Goal: Transaction & Acquisition: Purchase product/service

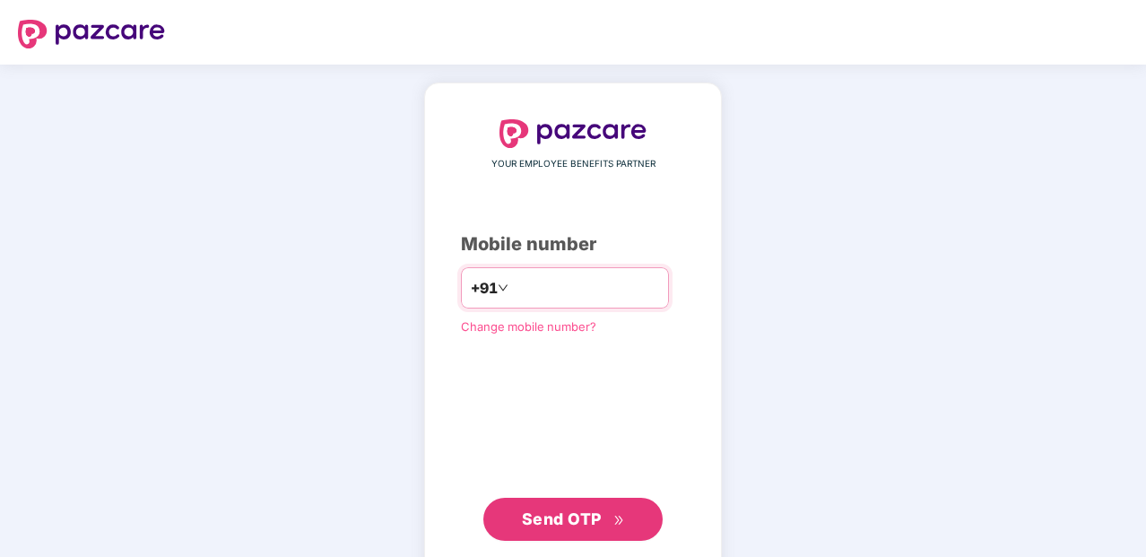
click at [568, 279] on input "number" at bounding box center [585, 287] width 147 height 29
type input "**********"
click at [602, 512] on span "Send OTP" at bounding box center [573, 519] width 103 height 25
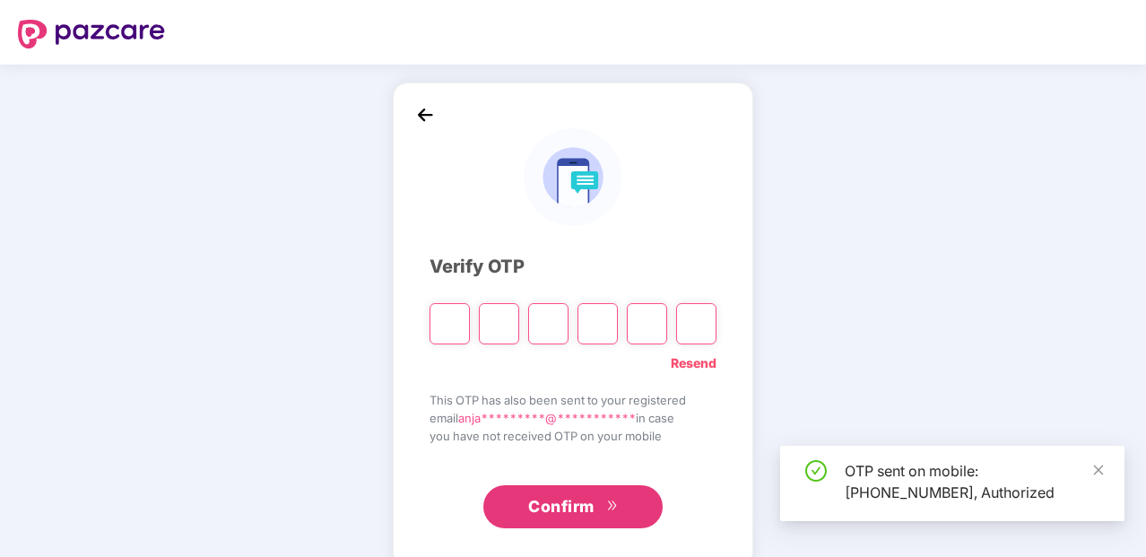
type input "*"
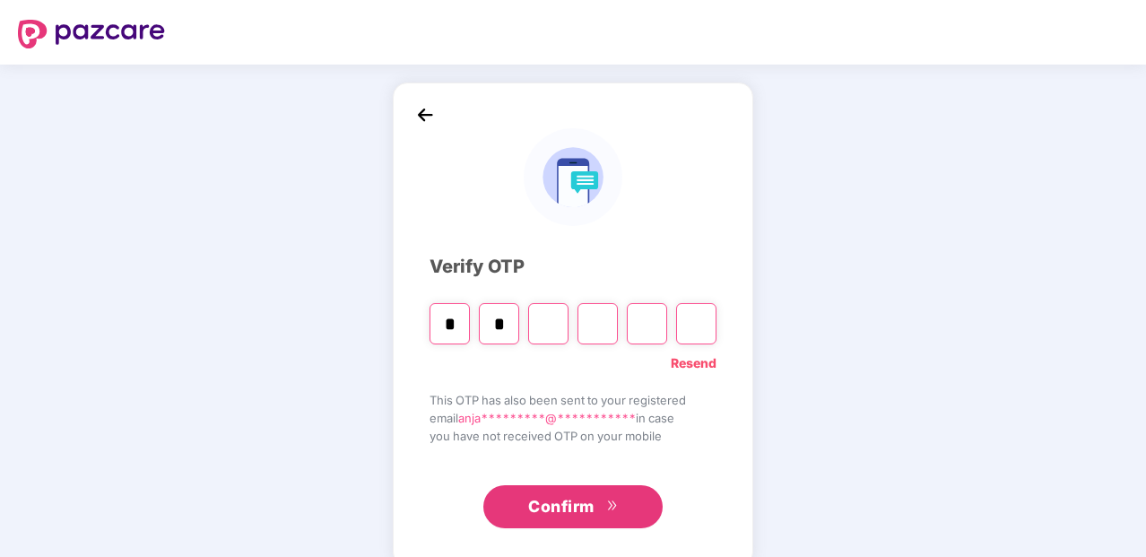
type input "*"
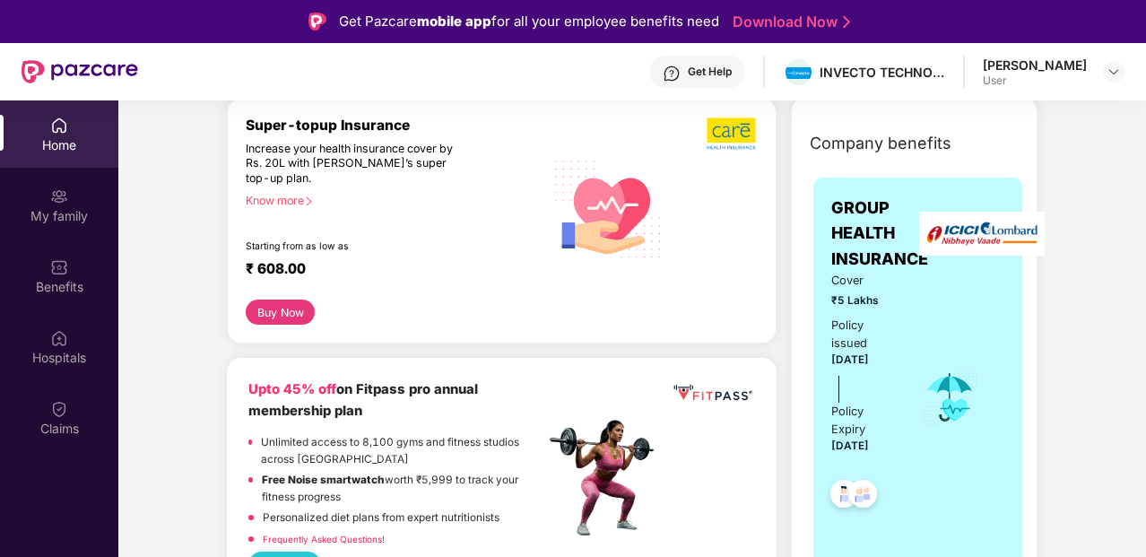
scroll to position [333, 0]
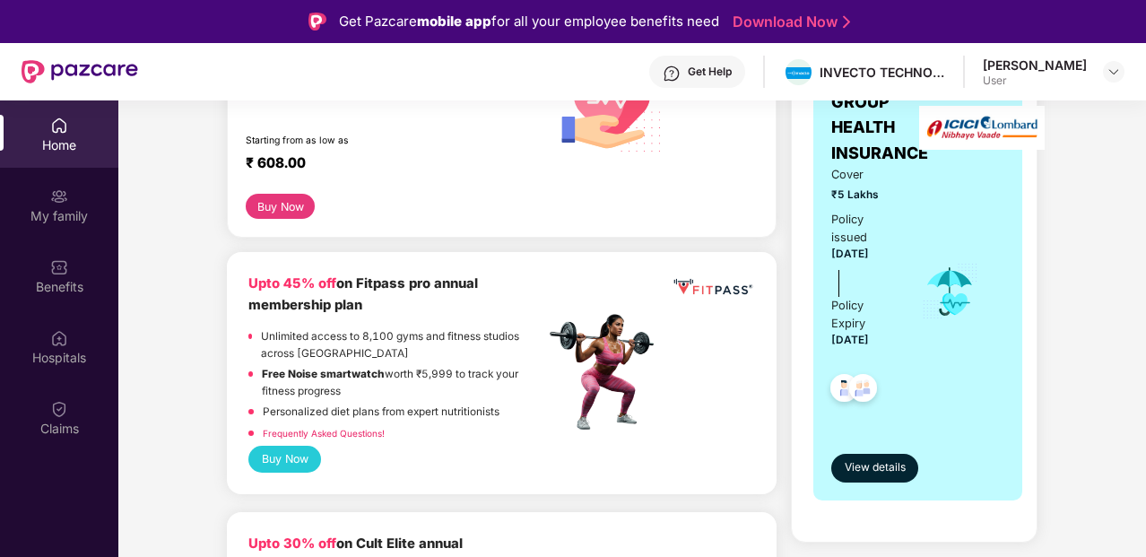
click at [310, 462] on button "Buy Now" at bounding box center [284, 459] width 73 height 26
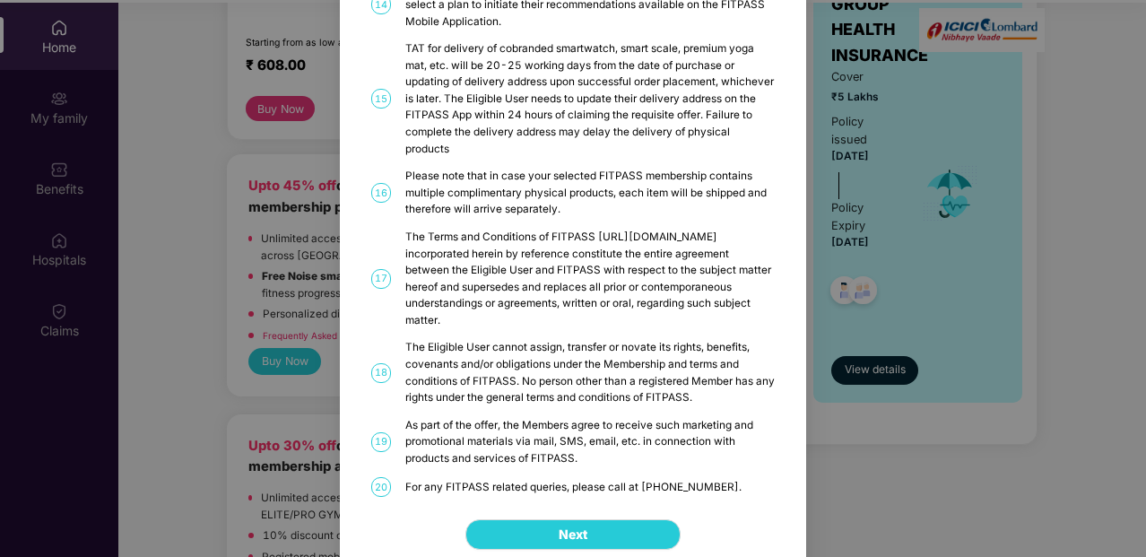
scroll to position [99, 0]
click at [1086, 134] on div "FITPASS Details and T&C How to Avail 01 FITPASS: One membership to India’s larg…" at bounding box center [573, 278] width 1146 height 557
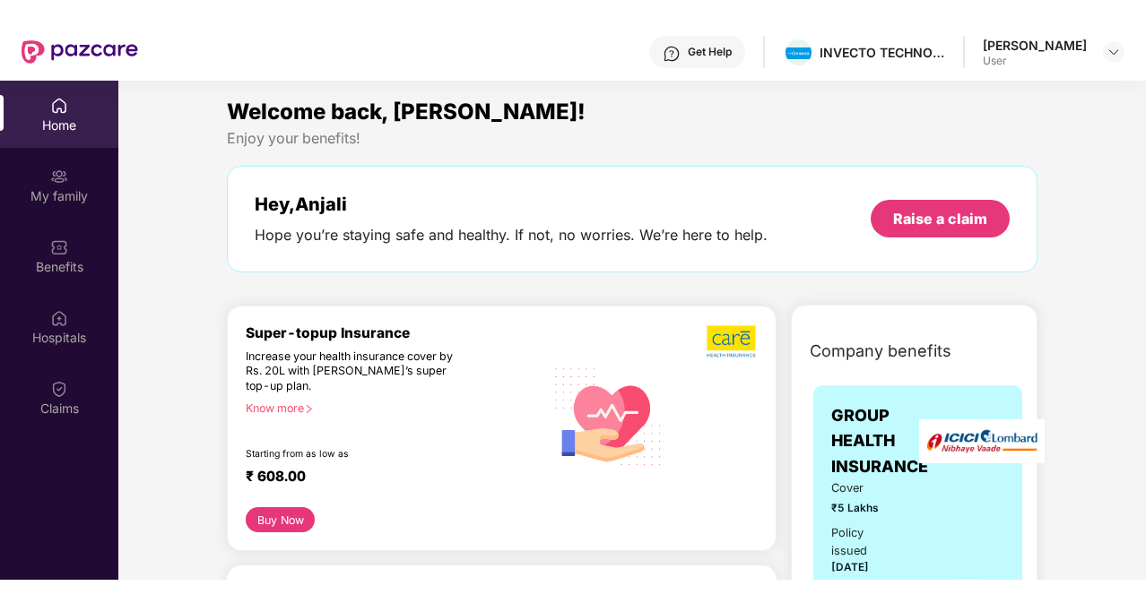
scroll to position [0, 0]
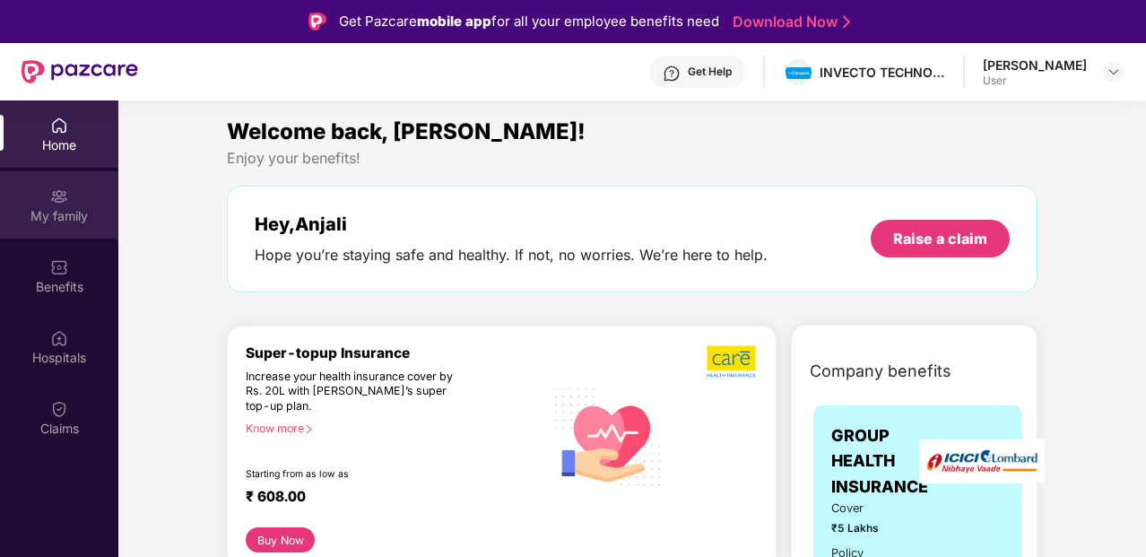
click at [48, 225] on div "My family" at bounding box center [59, 204] width 118 height 67
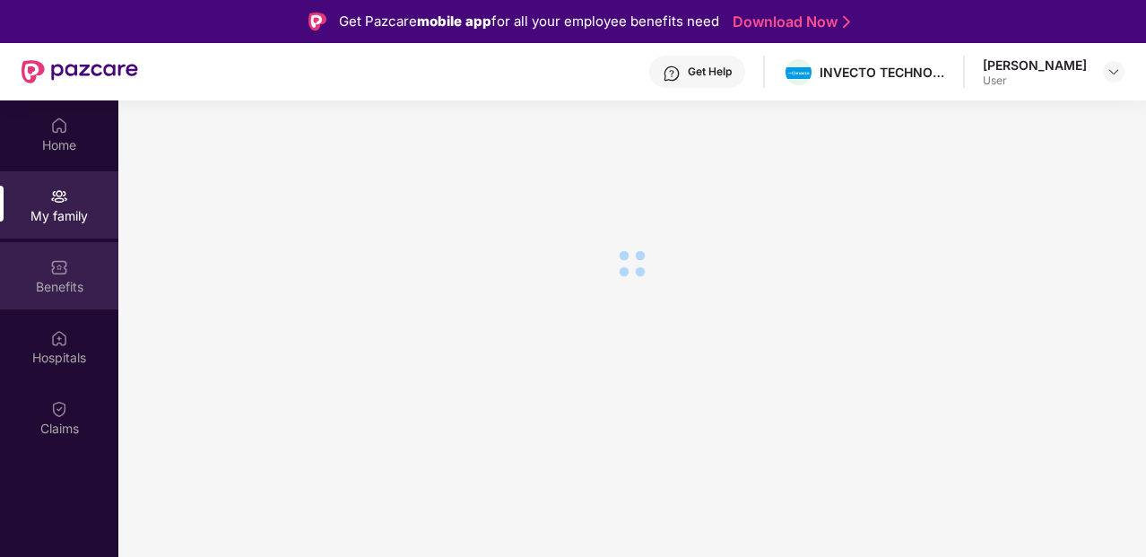
click at [58, 273] on img at bounding box center [59, 267] width 18 height 18
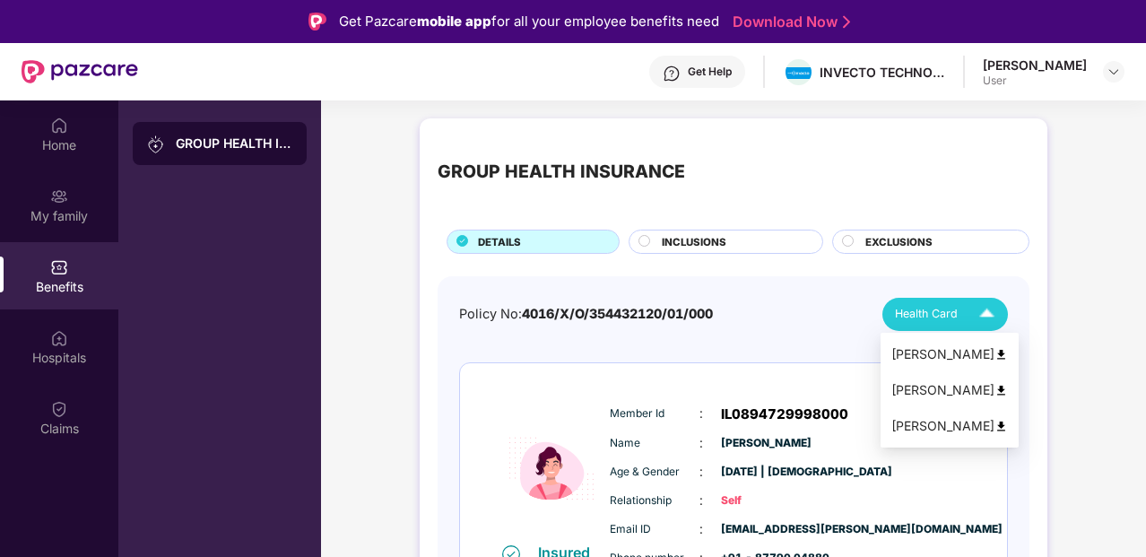
click at [975, 360] on div "[PERSON_NAME]" at bounding box center [949, 354] width 117 height 20
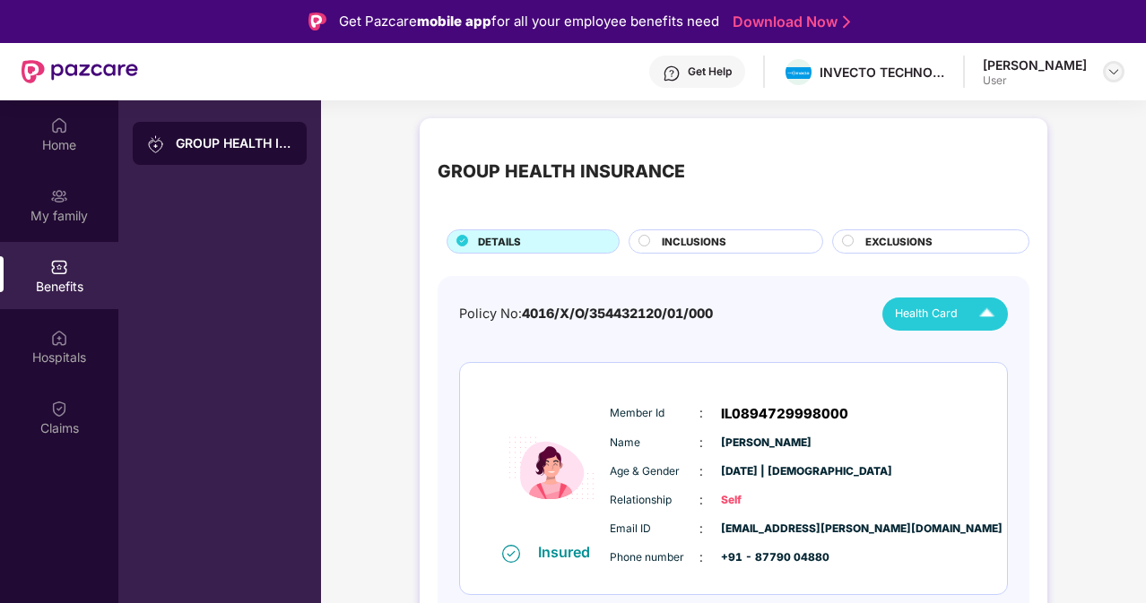
click at [1106, 74] on img at bounding box center [1113, 72] width 14 height 14
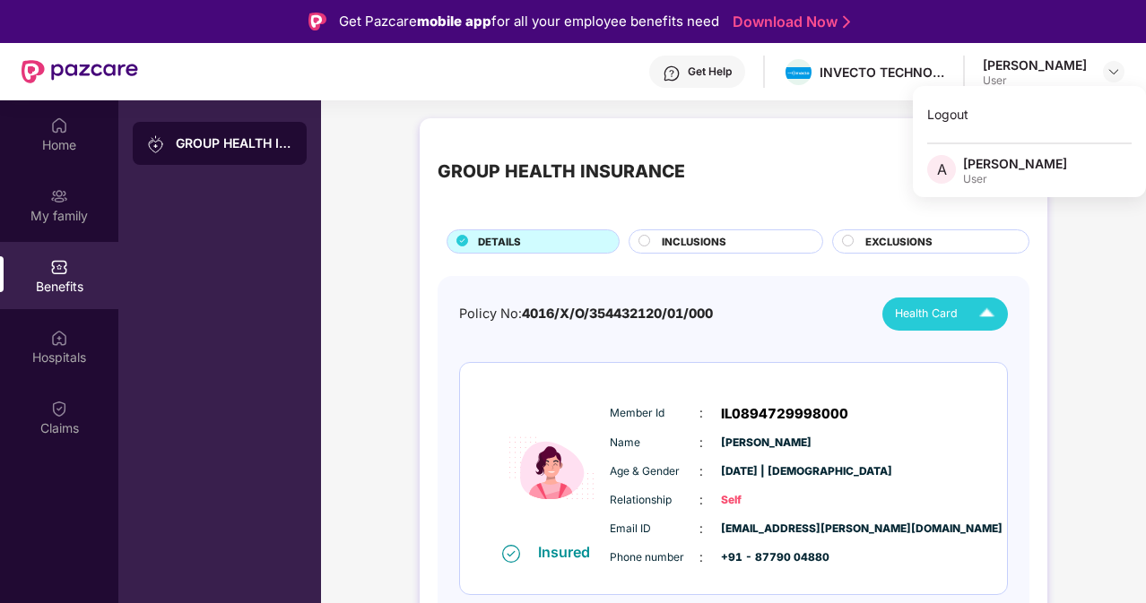
click at [60, 307] on div "Benefits" at bounding box center [59, 275] width 118 height 67
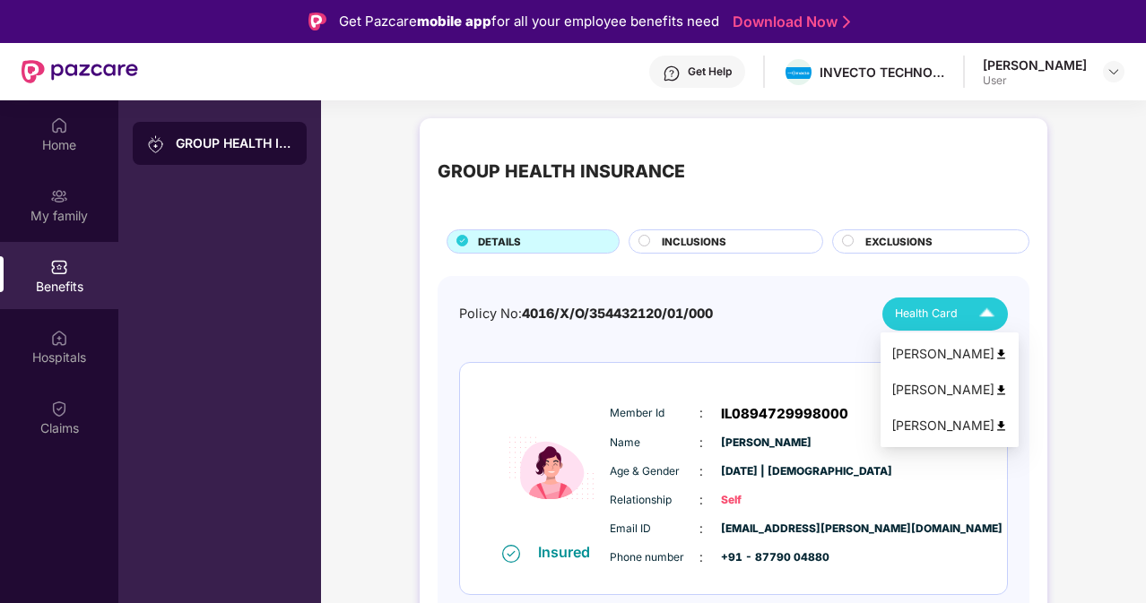
click at [940, 316] on span "Health Card" at bounding box center [926, 314] width 63 height 18
click at [994, 385] on img at bounding box center [1000, 390] width 13 height 13
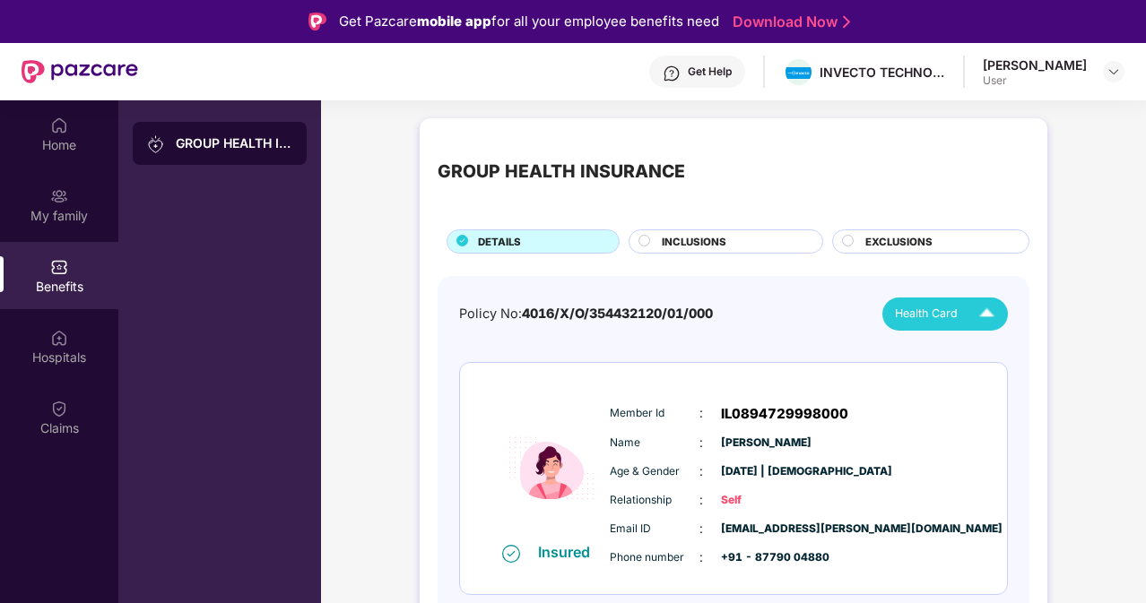
click at [925, 308] on span "Health Card" at bounding box center [926, 314] width 63 height 18
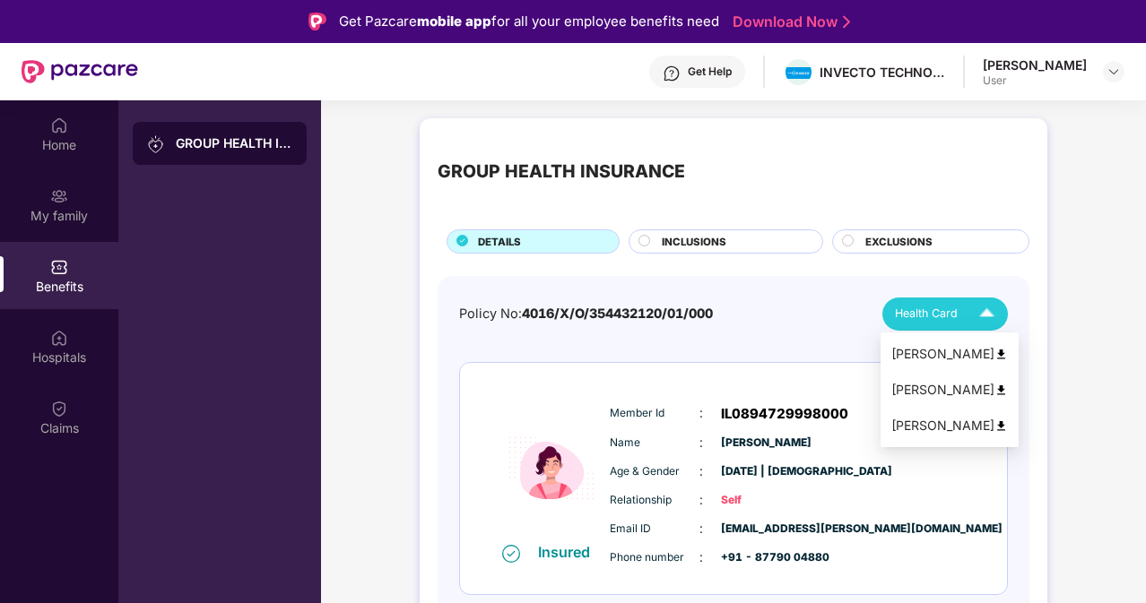
click at [943, 430] on div "[PERSON_NAME]" at bounding box center [949, 426] width 117 height 20
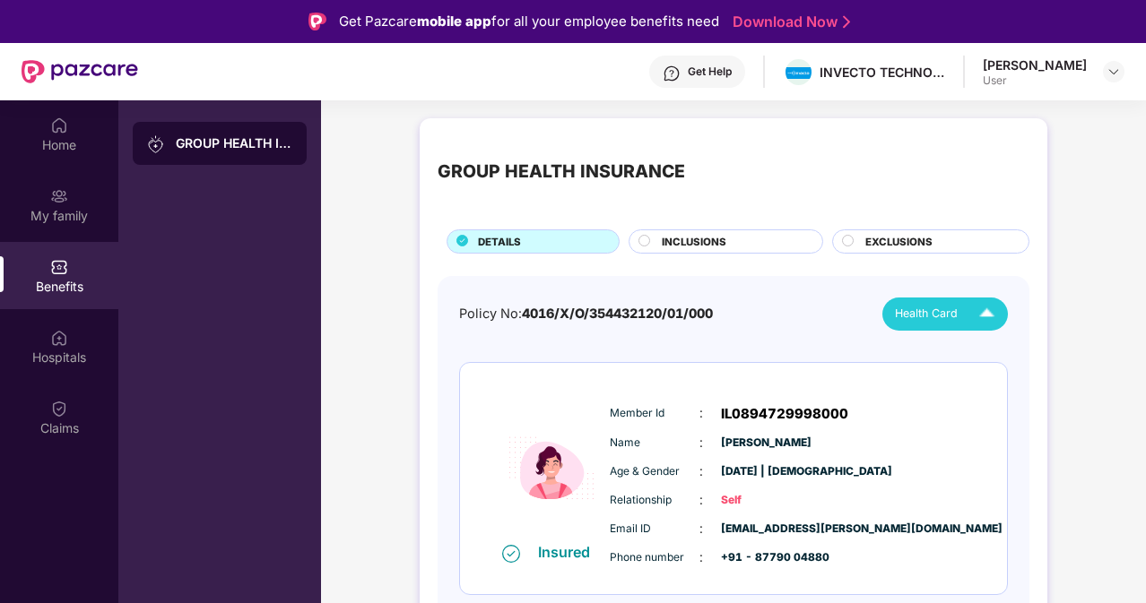
click at [649, 247] on div at bounding box center [645, 243] width 14 height 17
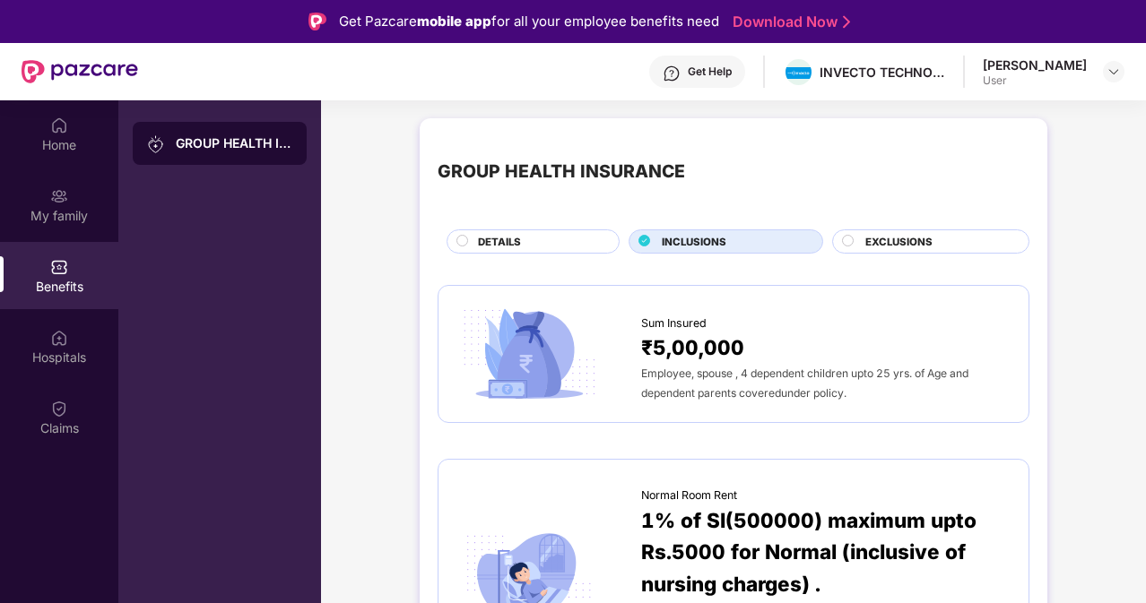
click at [902, 245] on span "EXCLUSIONS" at bounding box center [898, 242] width 67 height 16
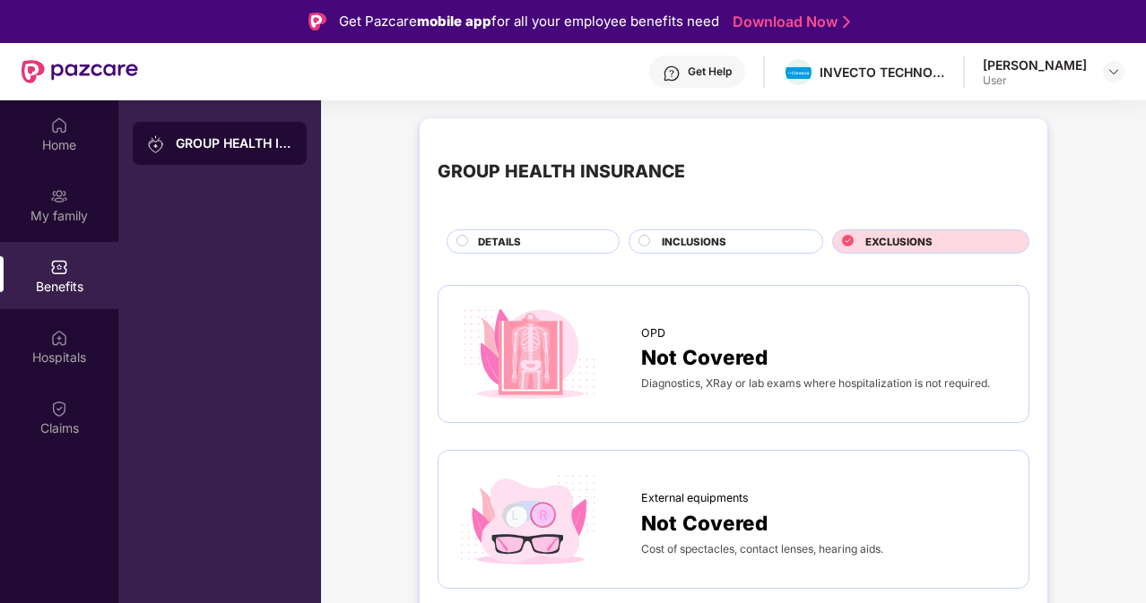
click at [732, 238] on div "INCLUSIONS" at bounding box center [733, 243] width 160 height 19
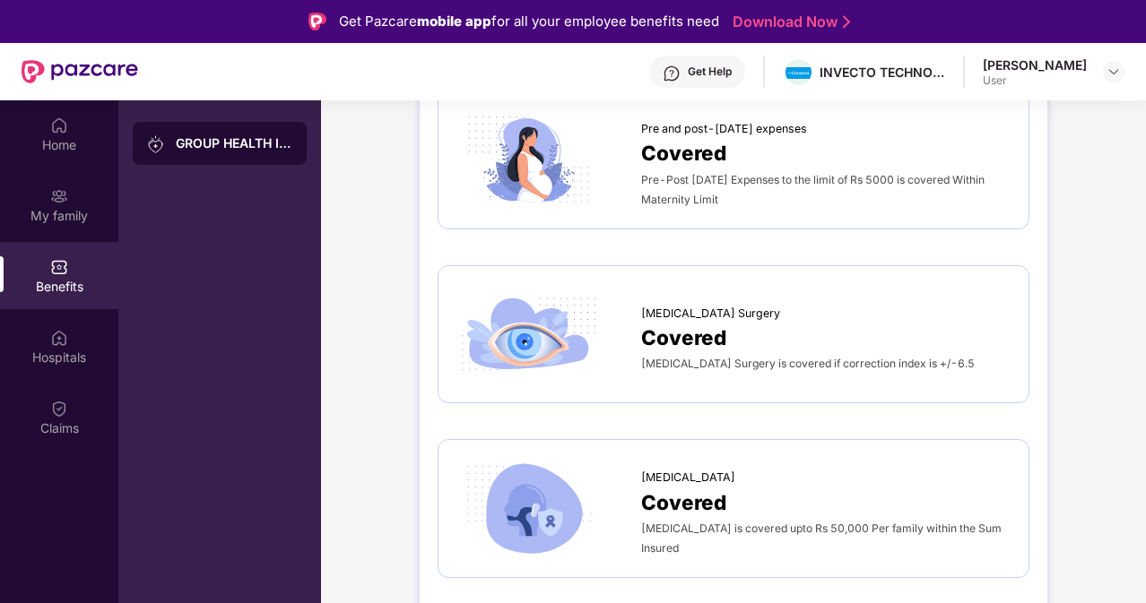
scroll to position [2380, 0]
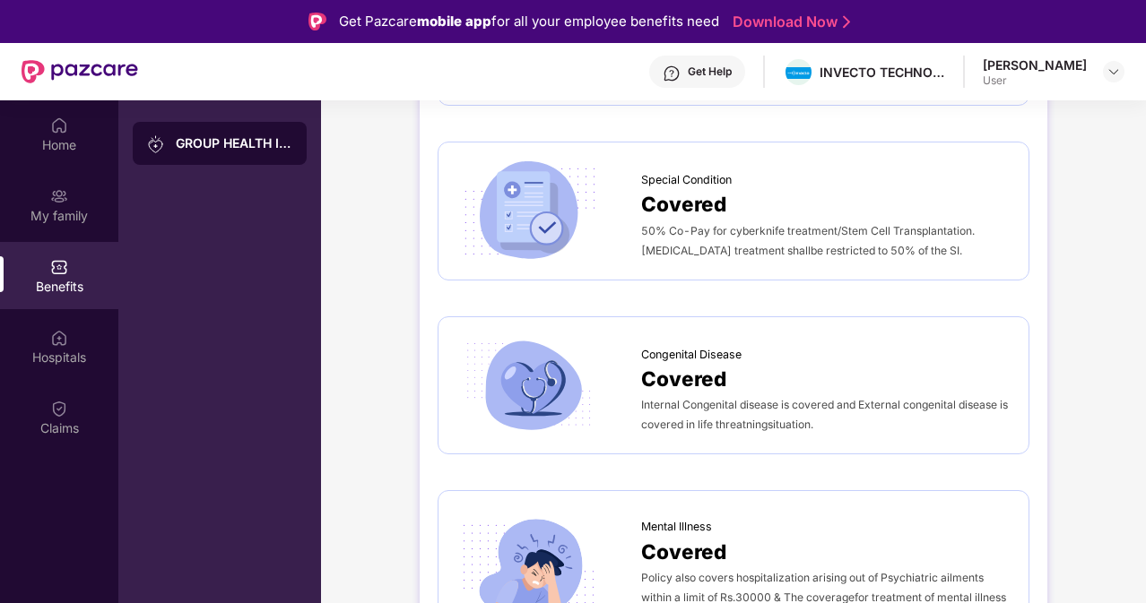
scroll to position [3028, 0]
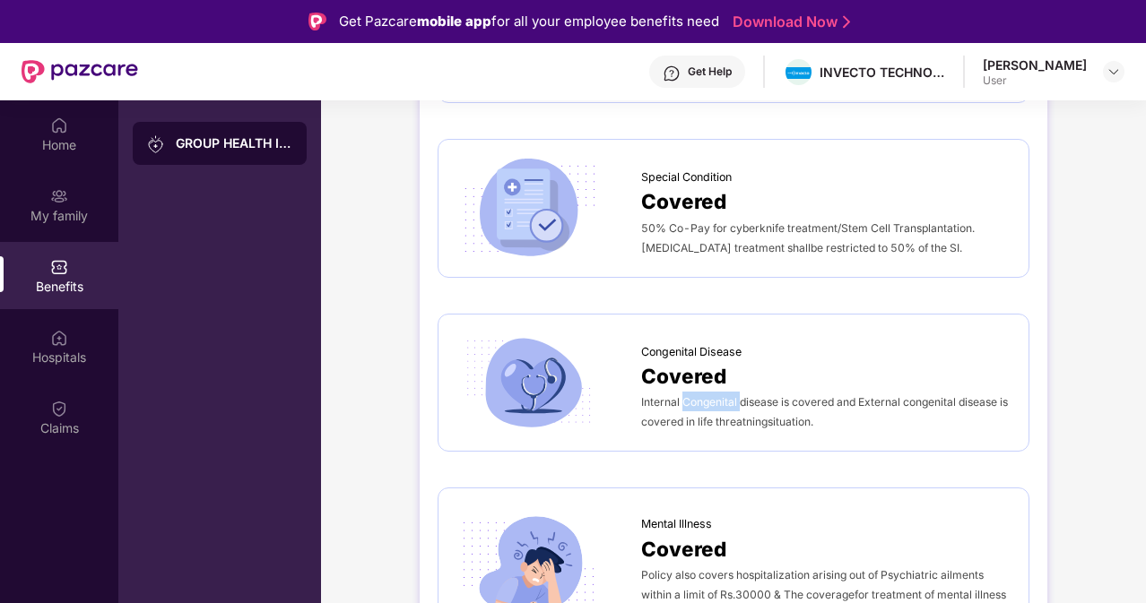
drag, startPoint x: 683, startPoint y: 388, endPoint x: 740, endPoint y: 388, distance: 56.5
click at [740, 395] on span "Internal Congenital disease is covered and External congenital disease is cover…" at bounding box center [824, 411] width 367 height 33
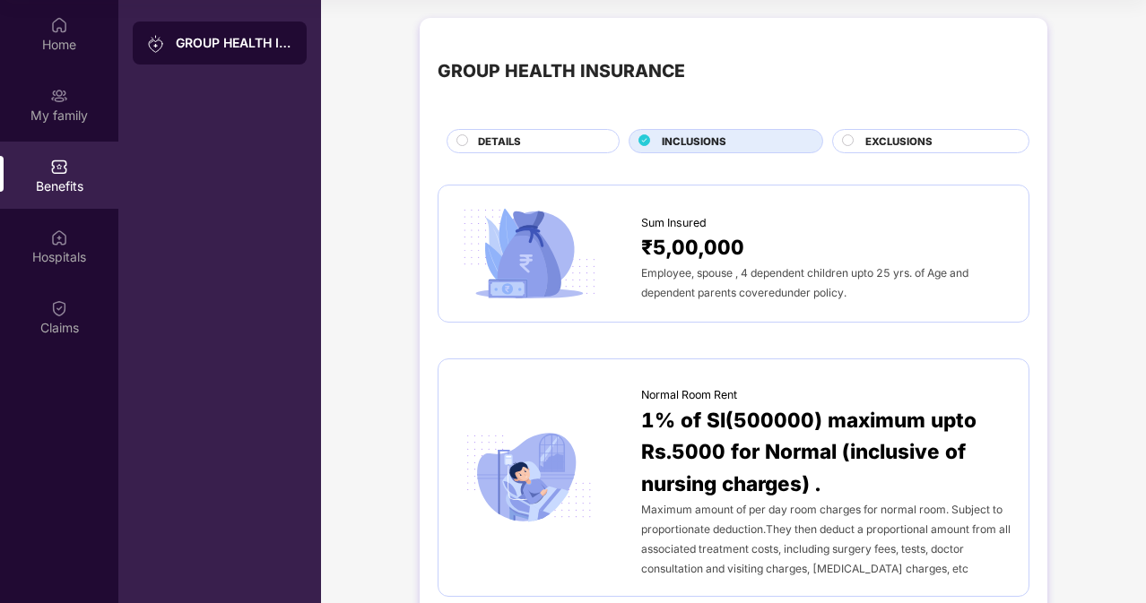
scroll to position [0, 0]
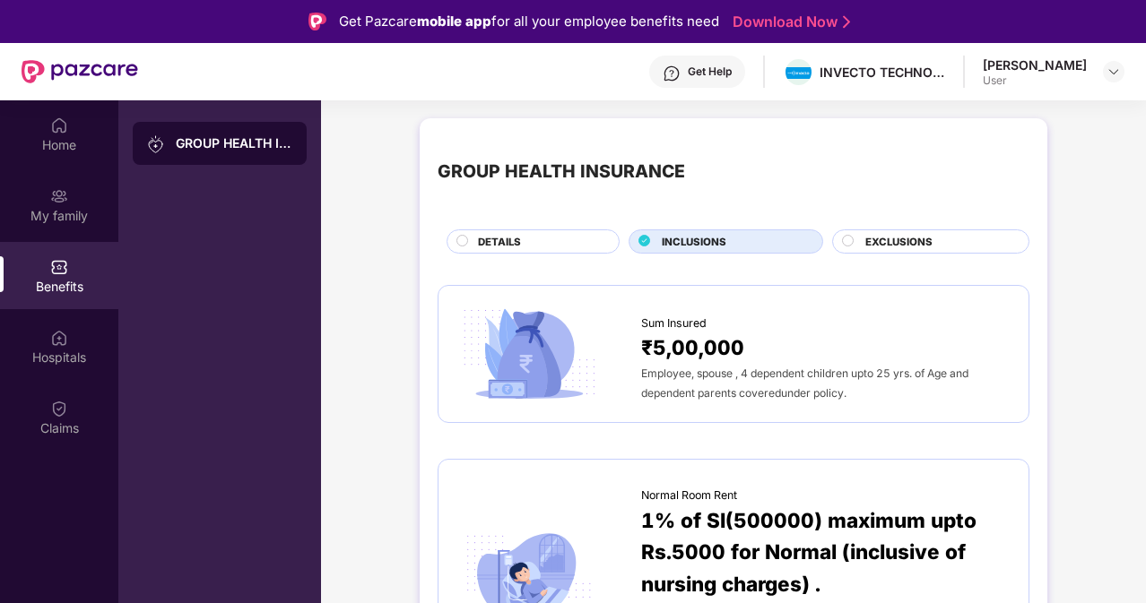
click at [561, 248] on div "DETAILS" at bounding box center [539, 243] width 141 height 19
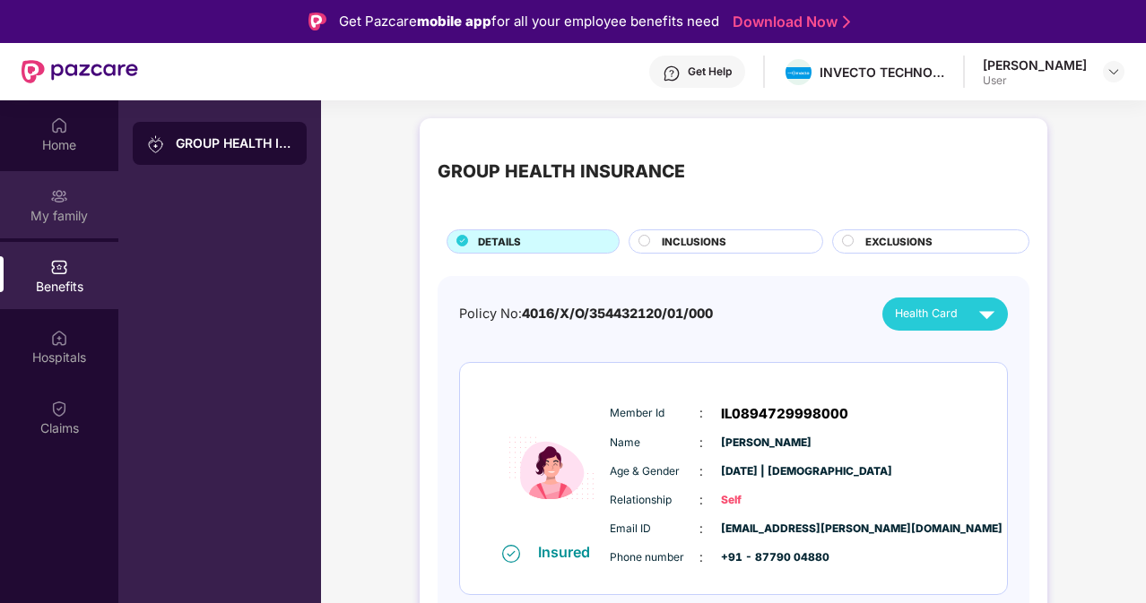
click at [53, 204] on img at bounding box center [59, 196] width 18 height 18
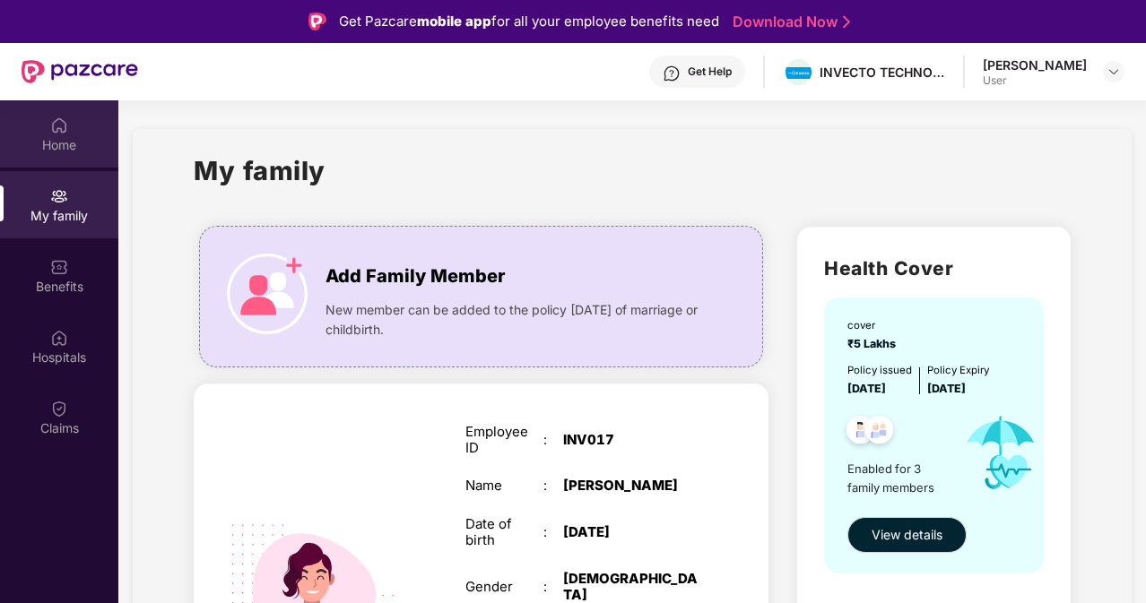
click at [74, 160] on div "Home" at bounding box center [59, 133] width 118 height 67
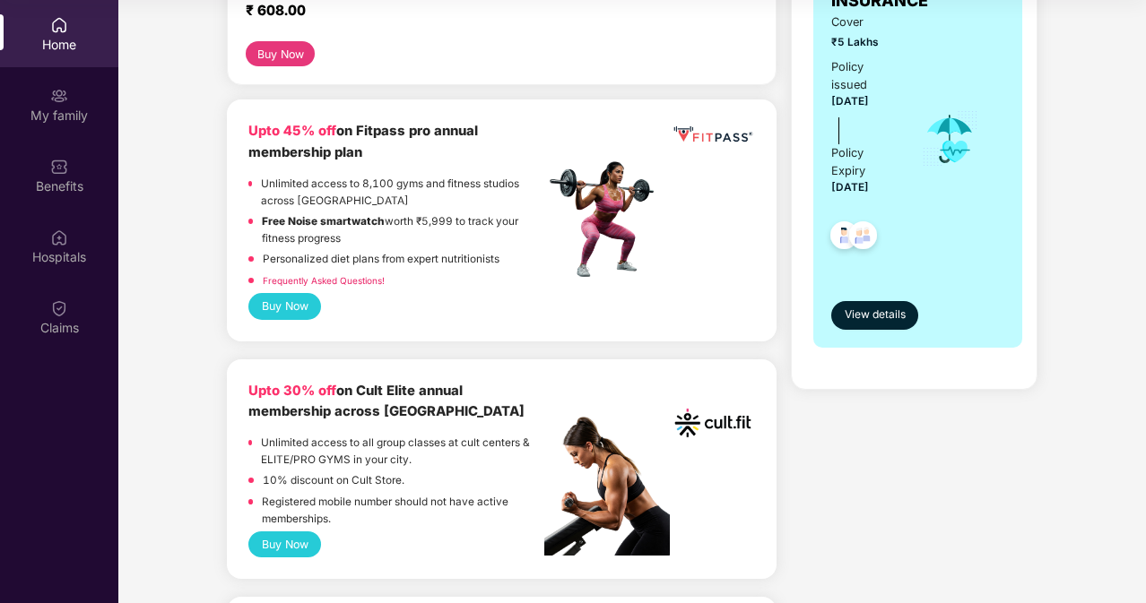
scroll to position [337, 0]
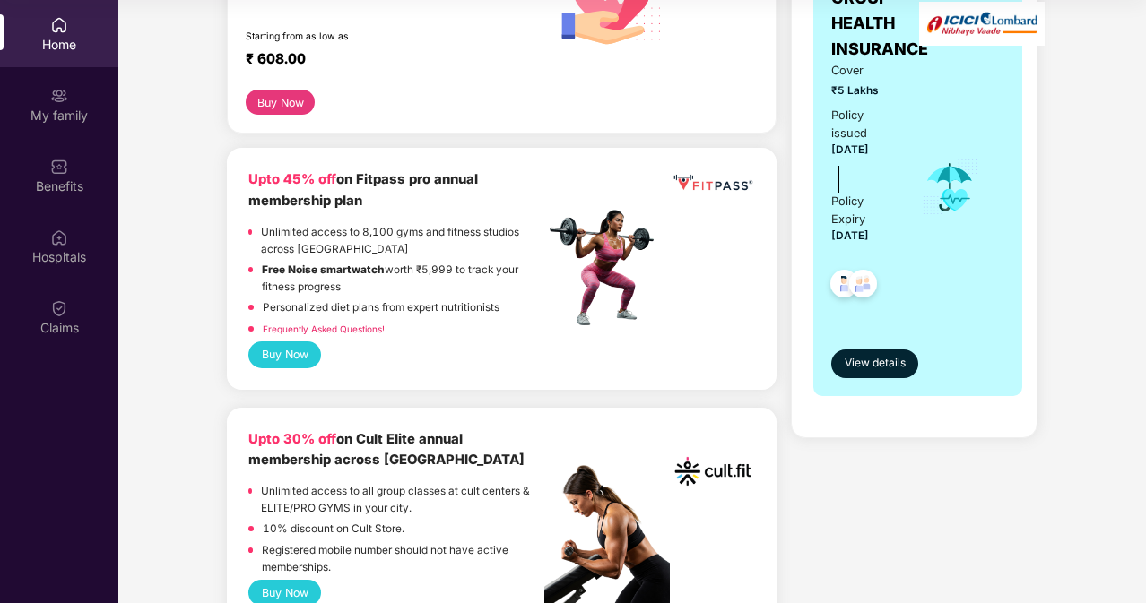
click at [287, 356] on button "Buy Now" at bounding box center [284, 355] width 73 height 26
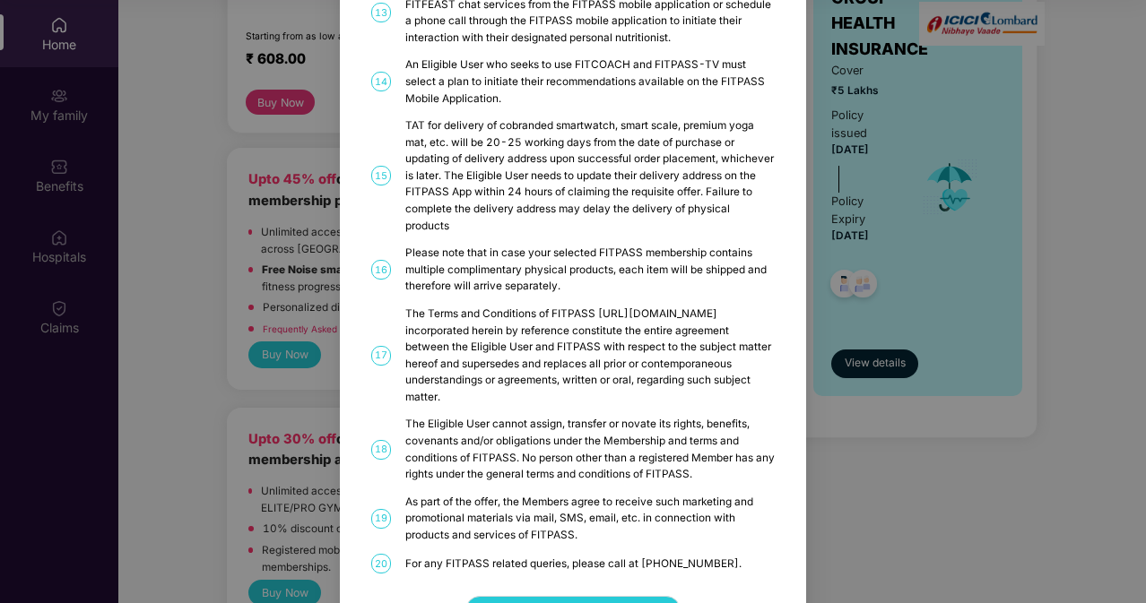
scroll to position [898, 0]
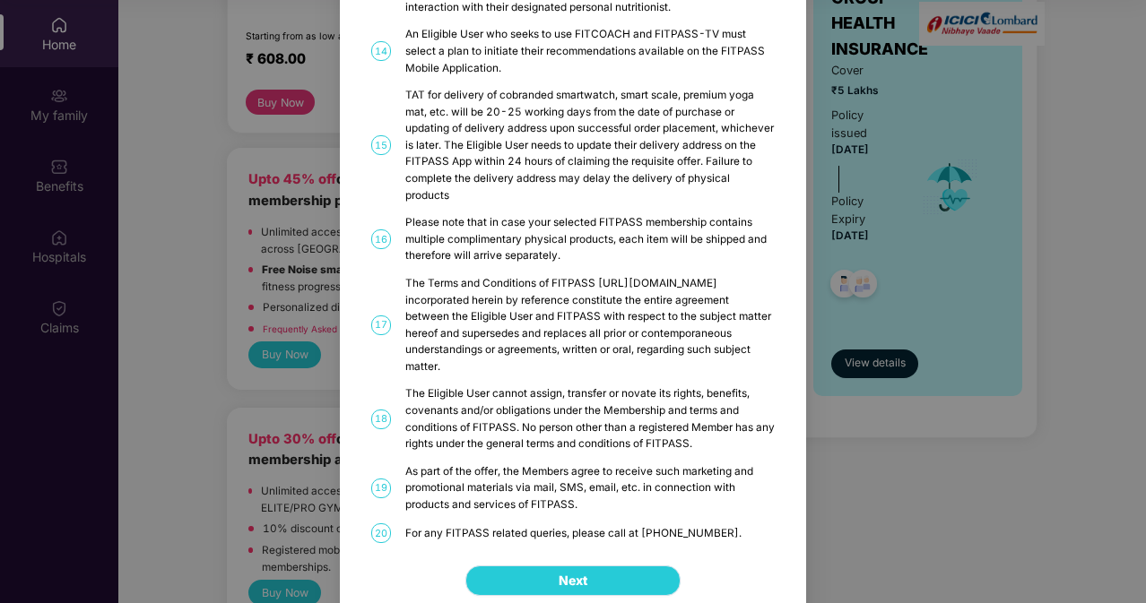
click at [588, 556] on button "Next" at bounding box center [572, 581] width 215 height 30
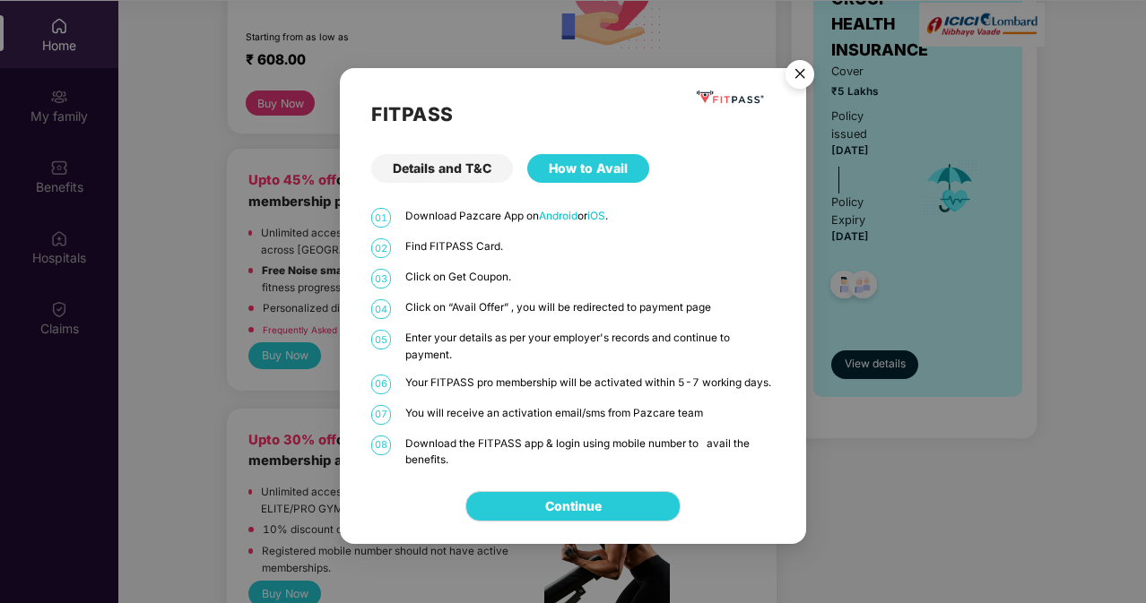
scroll to position [100, 0]
click at [545, 497] on link "Continue" at bounding box center [573, 507] width 56 height 20
click at [807, 73] on img "Close" at bounding box center [800, 77] width 50 height 50
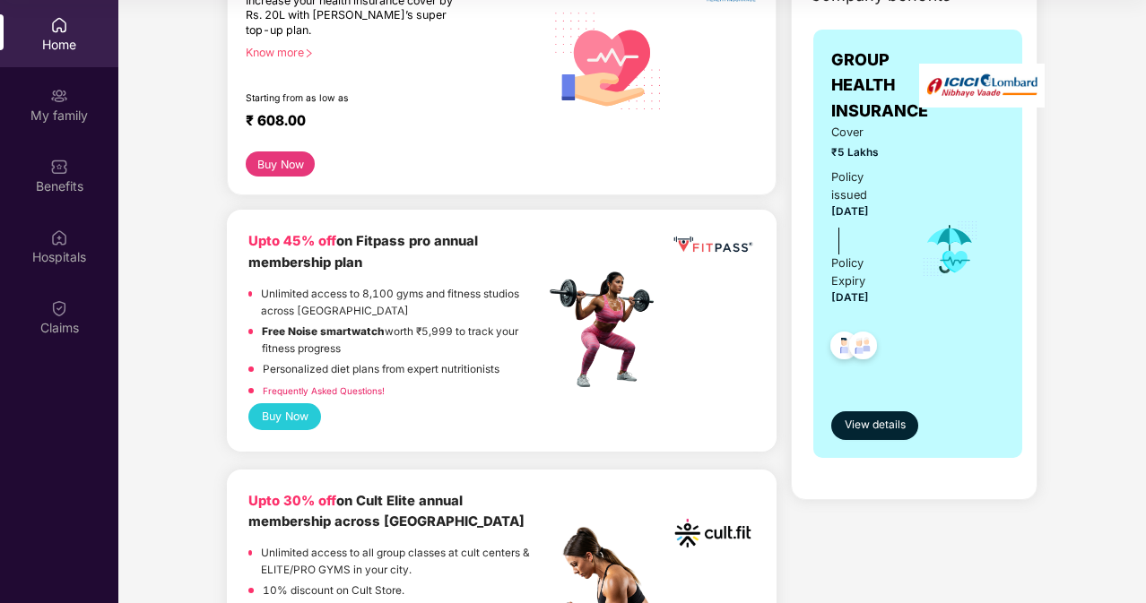
scroll to position [276, 0]
click at [283, 424] on button "Buy Now" at bounding box center [284, 416] width 73 height 26
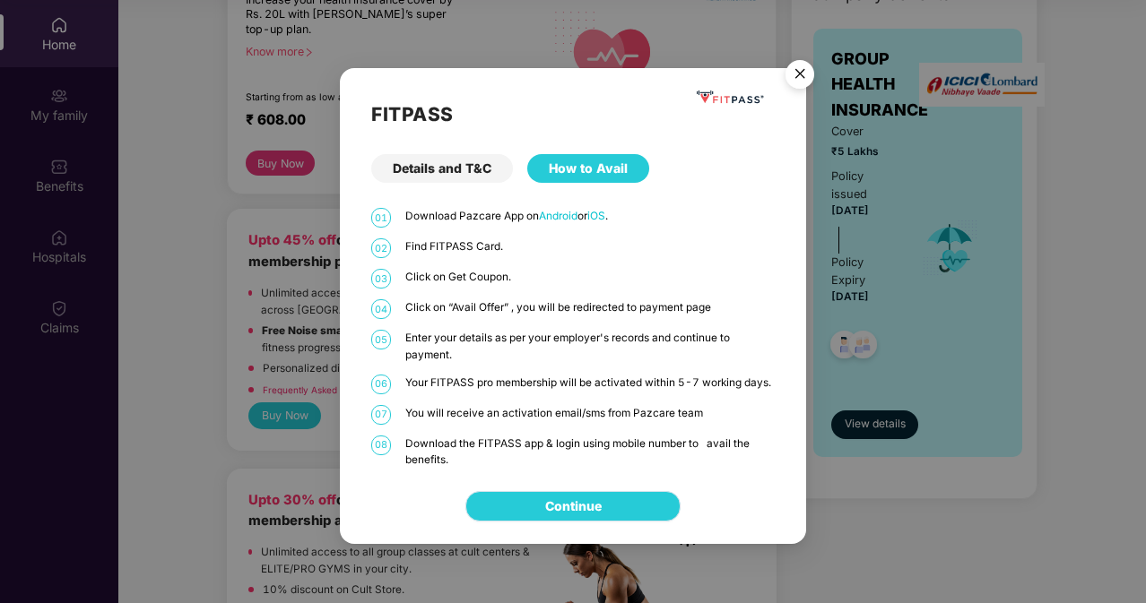
click at [545, 503] on link "Continue" at bounding box center [573, 507] width 56 height 20
click at [803, 73] on img "Close" at bounding box center [800, 77] width 50 height 50
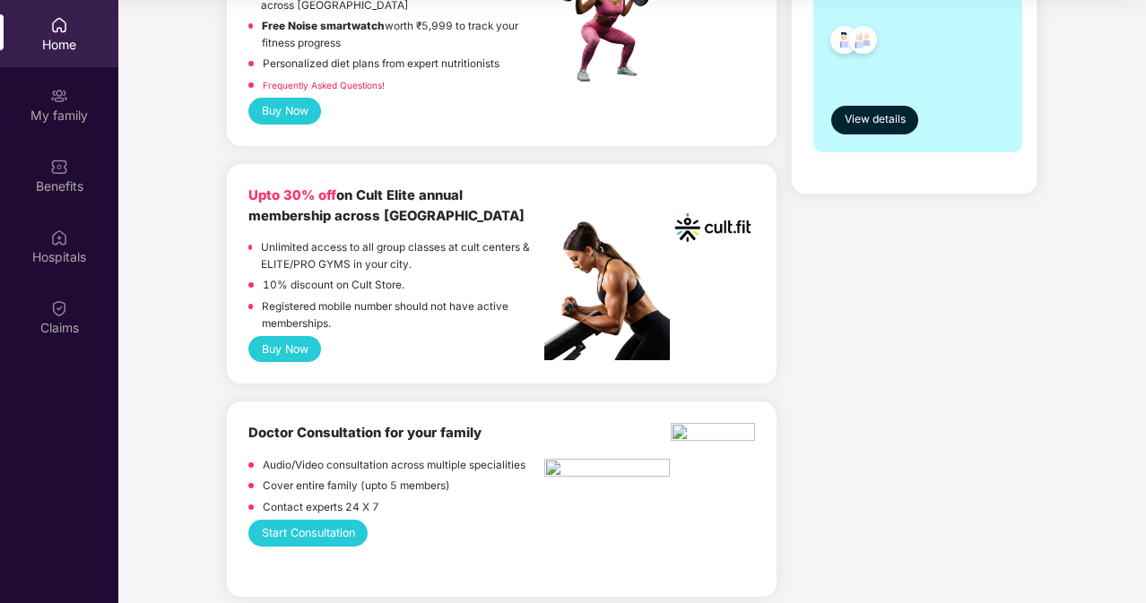
scroll to position [582, 0]
click at [274, 344] on button "Buy Now" at bounding box center [284, 348] width 73 height 26
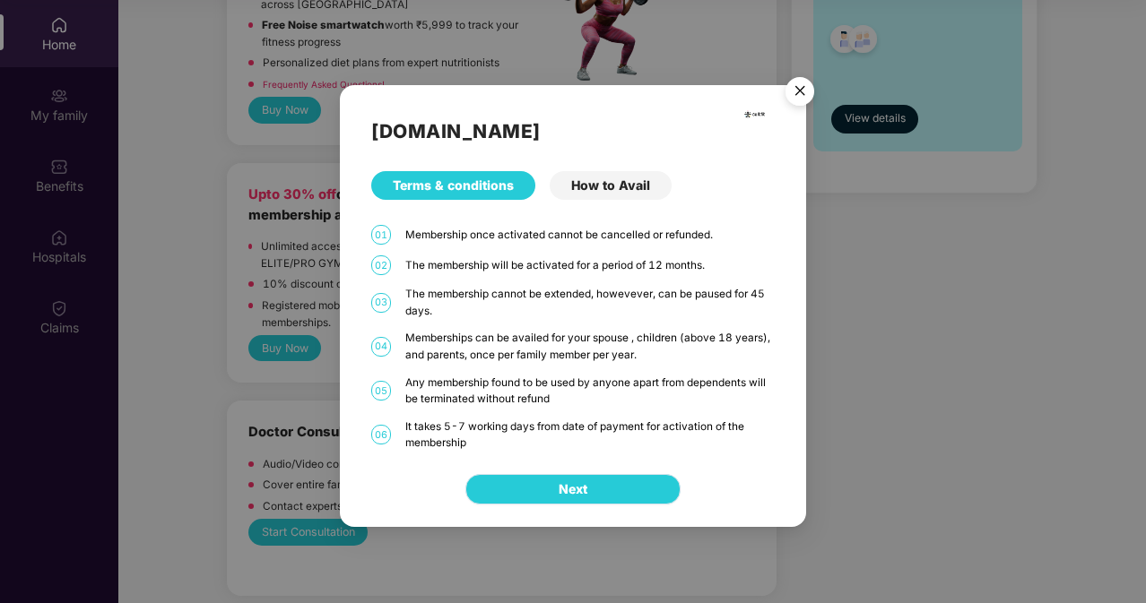
click at [500, 503] on button "Next" at bounding box center [572, 489] width 215 height 30
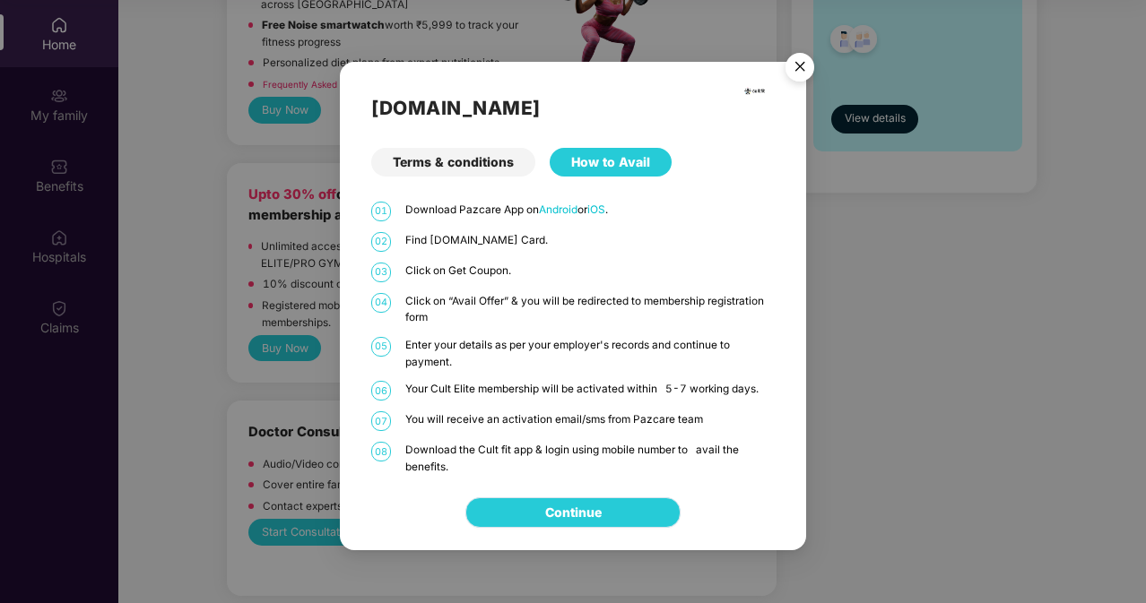
click at [563, 513] on link "Continue" at bounding box center [573, 513] width 56 height 20
click at [792, 73] on img "Close" at bounding box center [800, 70] width 50 height 50
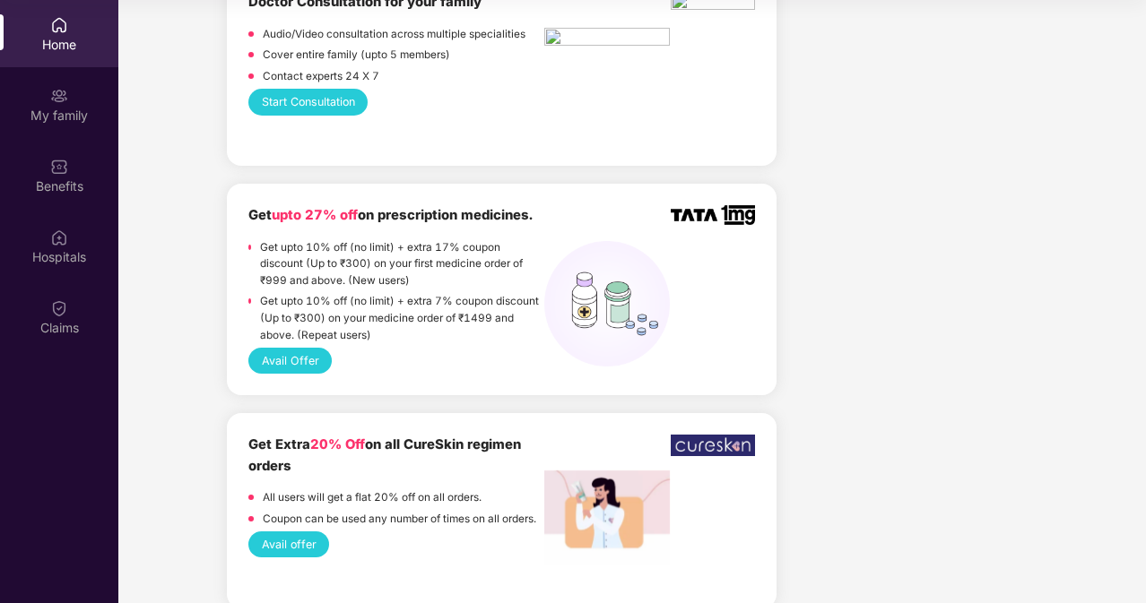
scroll to position [0, 0]
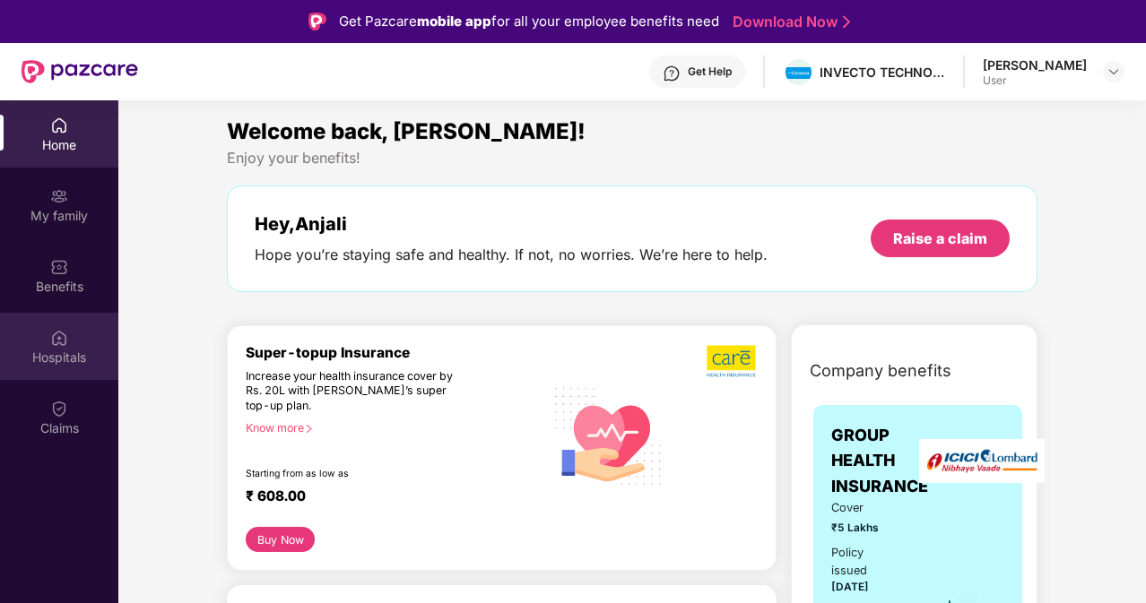
click at [64, 319] on div "Hospitals" at bounding box center [59, 346] width 118 height 67
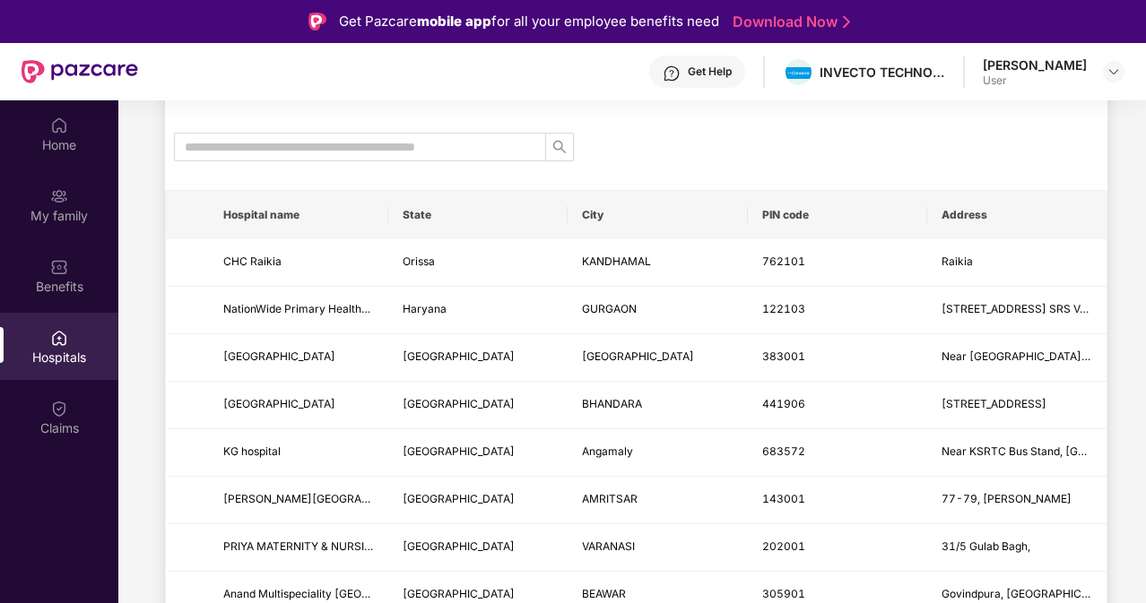
scroll to position [138, 0]
click at [359, 145] on input "text" at bounding box center [353, 146] width 336 height 20
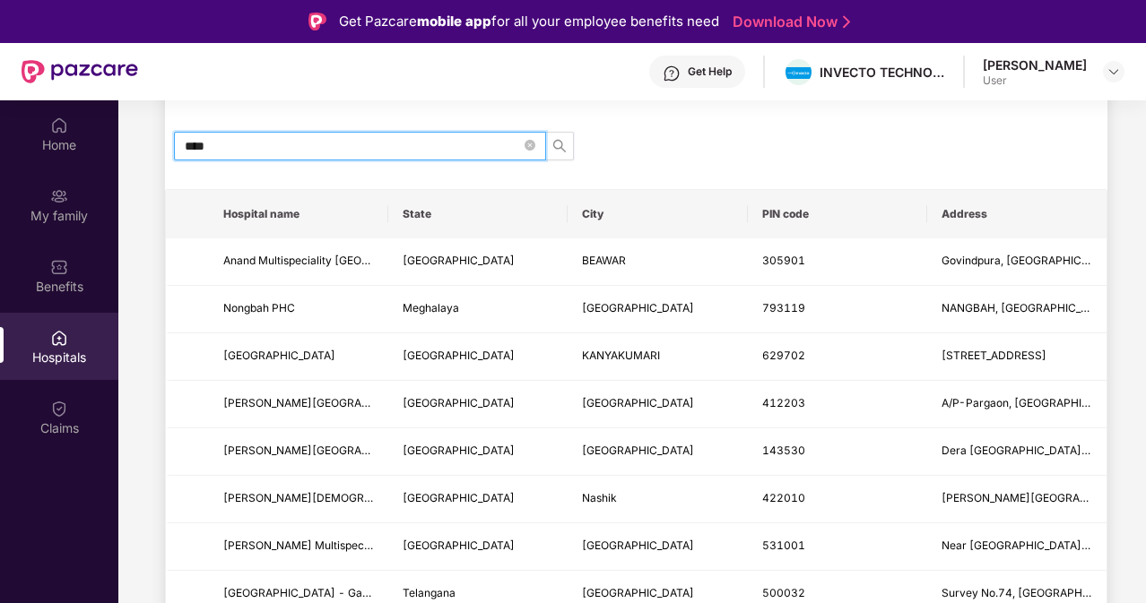
scroll to position [0, 0]
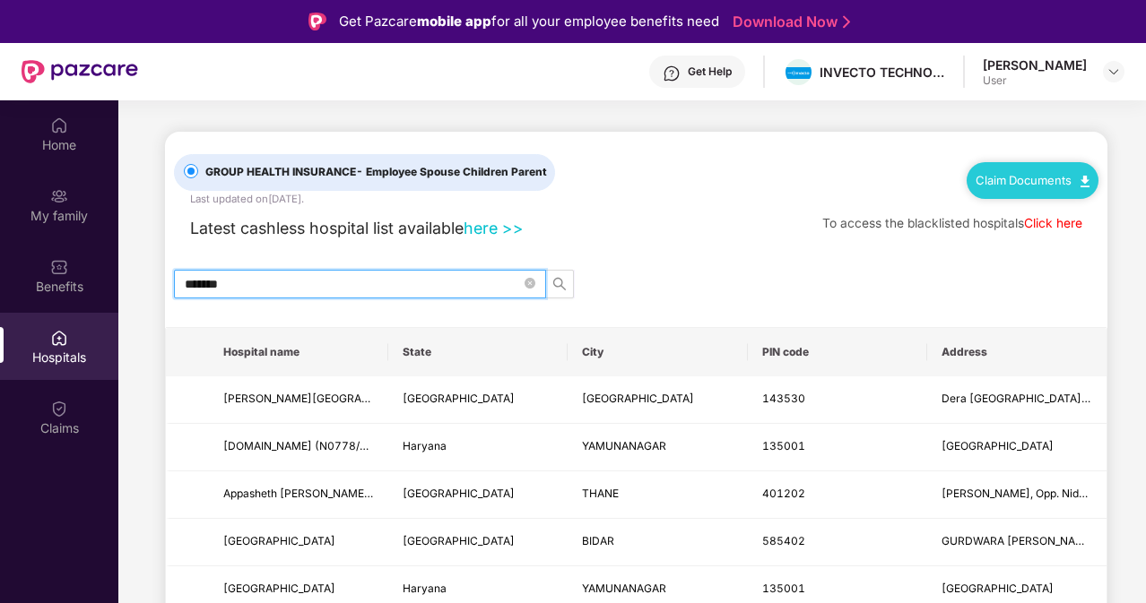
type input "********"
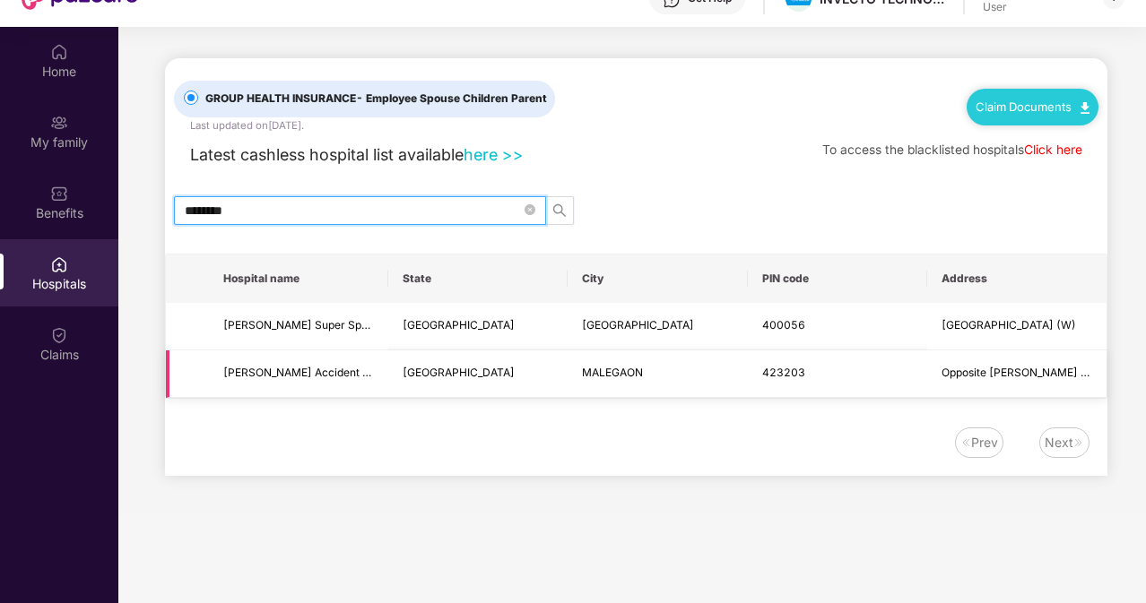
scroll to position [75, 0]
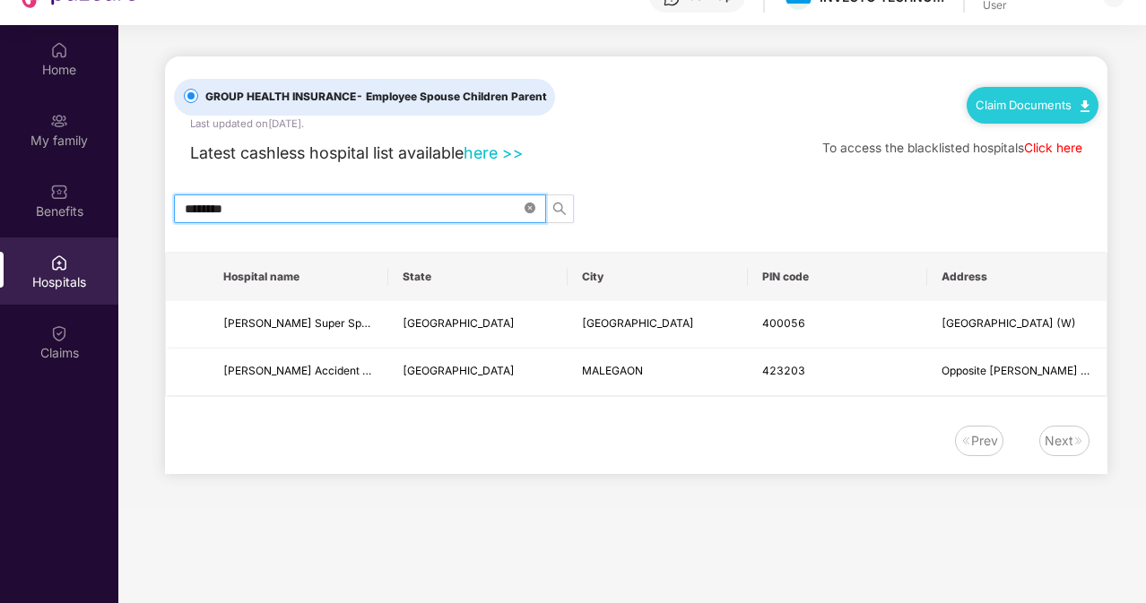
click at [533, 209] on icon "close-circle" at bounding box center [529, 208] width 11 height 11
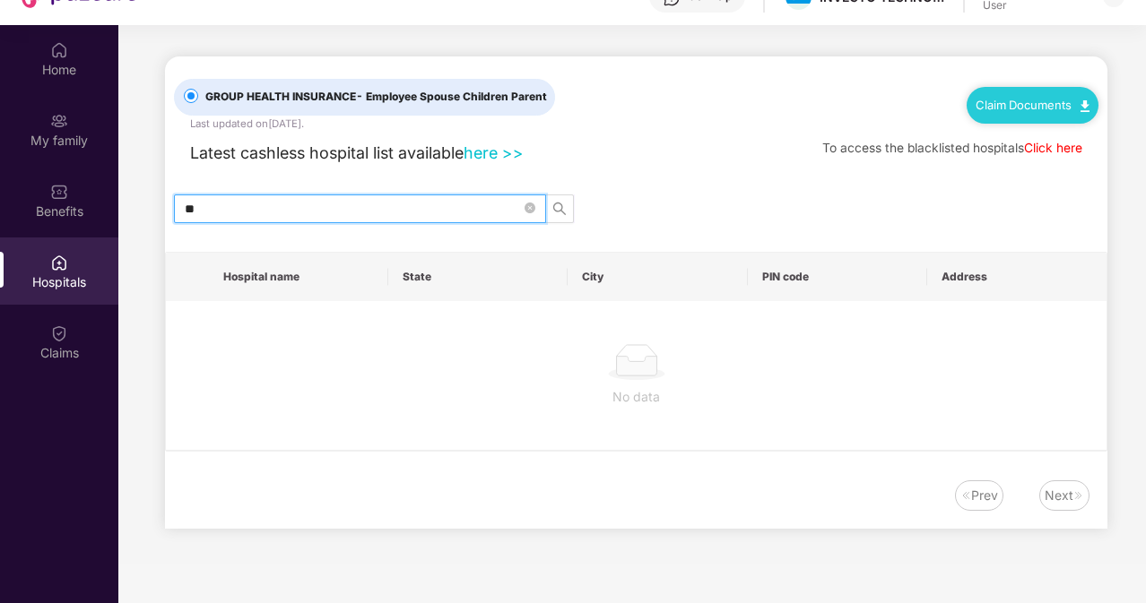
type input "*"
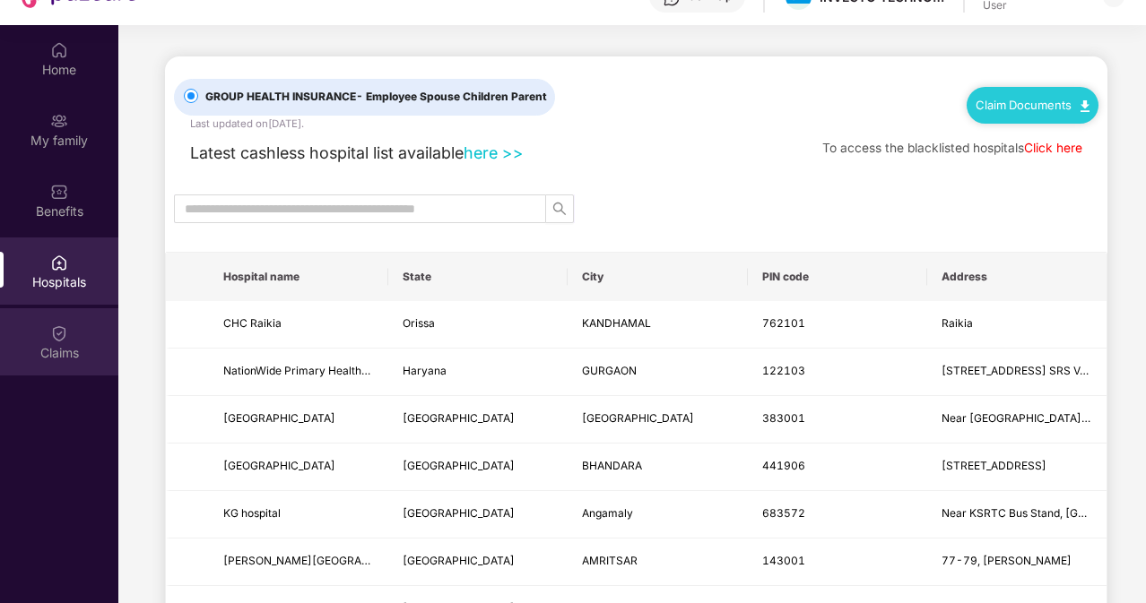
click at [59, 344] on div "Claims" at bounding box center [59, 353] width 118 height 18
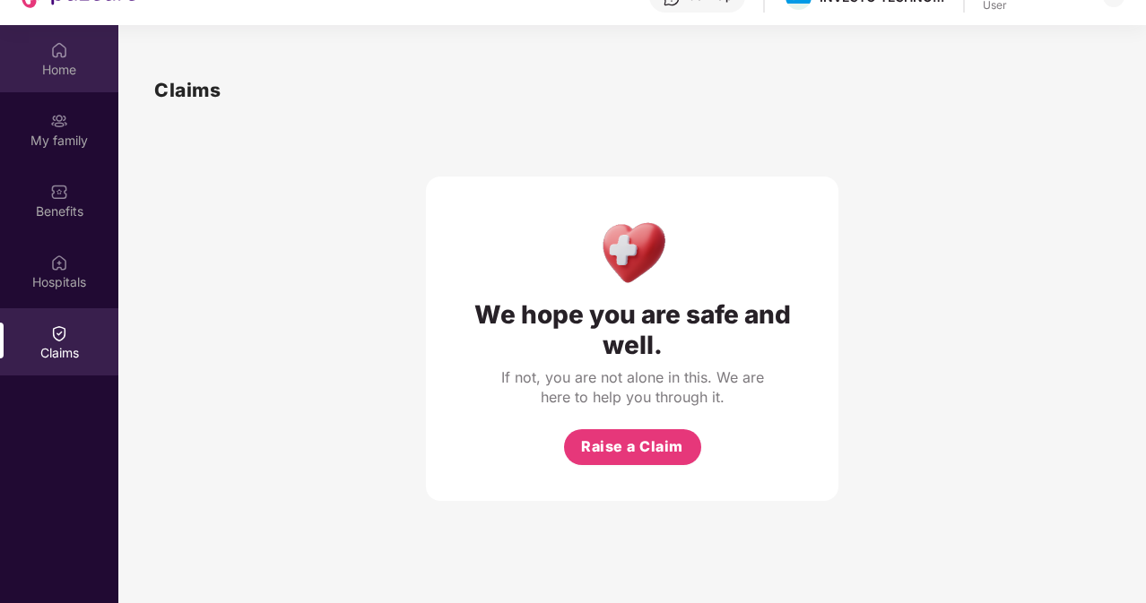
click at [82, 29] on div "Home" at bounding box center [59, 58] width 118 height 67
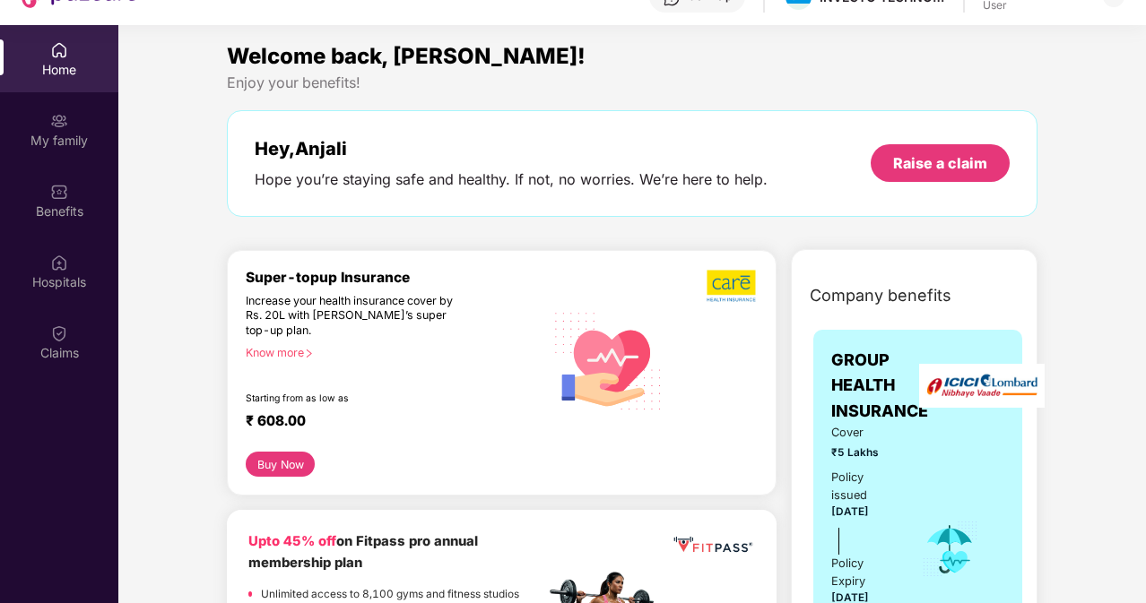
scroll to position [0, 0]
